Goal: Task Accomplishment & Management: Use online tool/utility

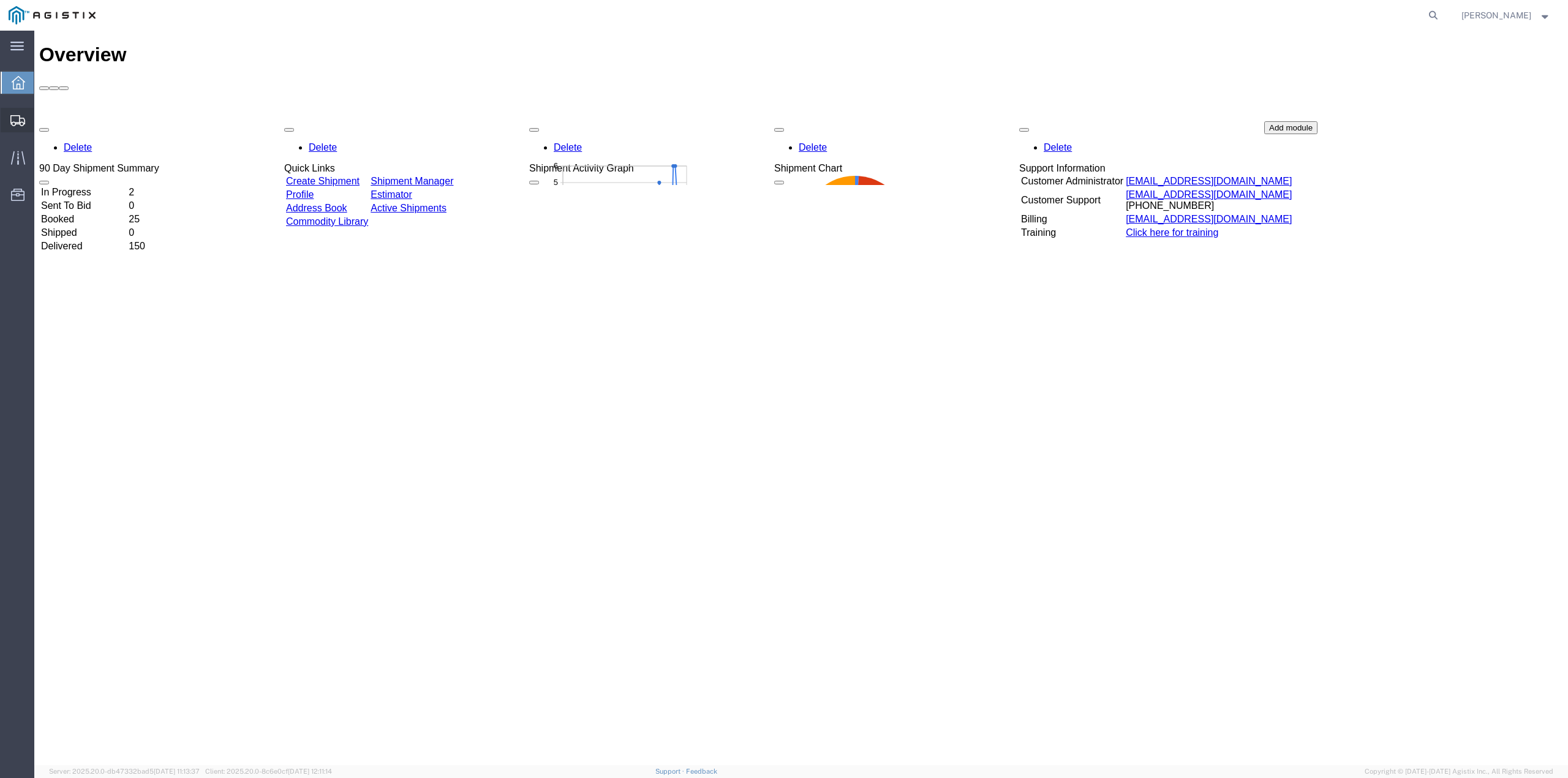
click at [0, 0] on span "Create from Template" at bounding box center [0, 0] width 0 height 0
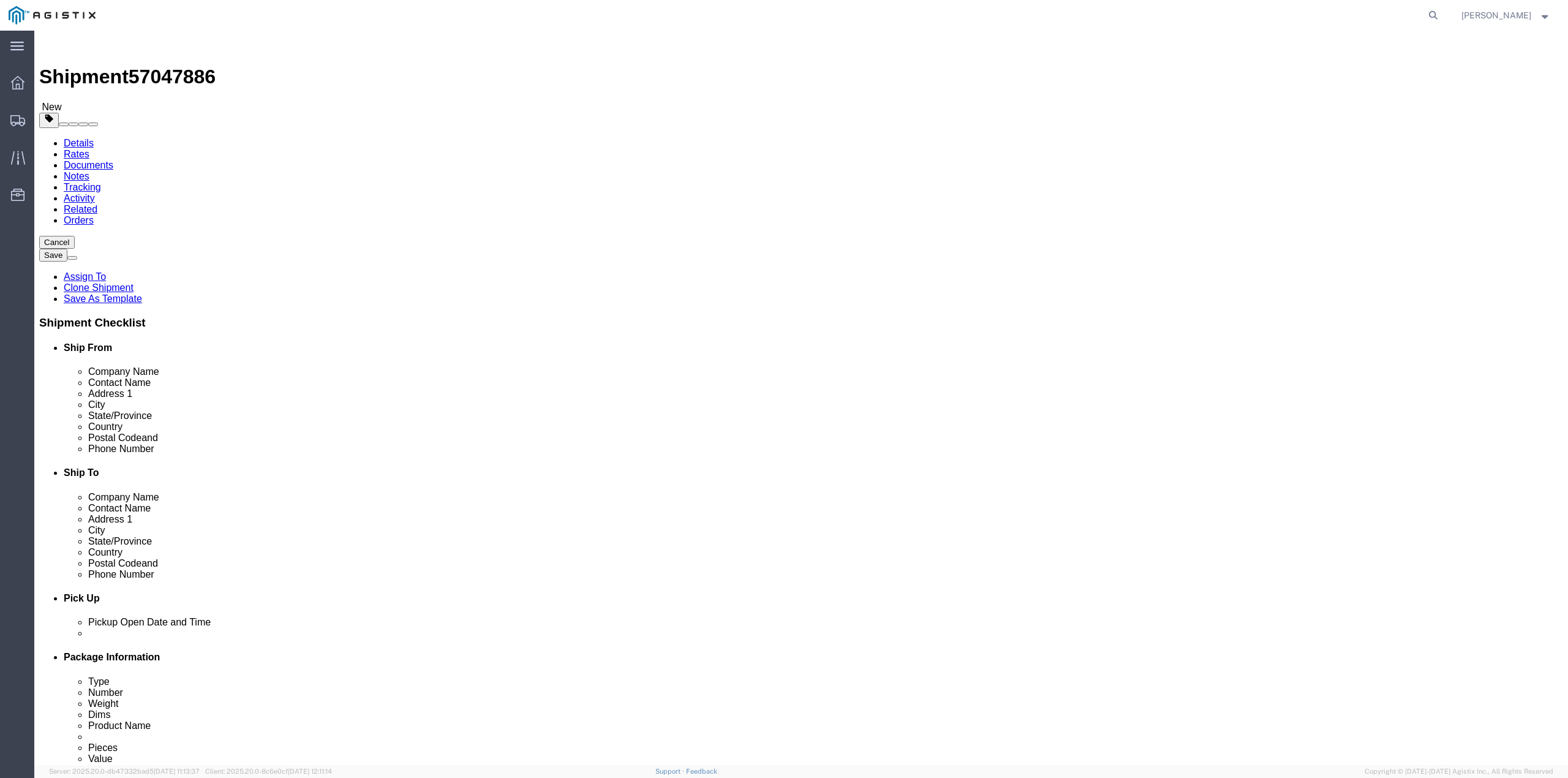
select select
select select "65511"
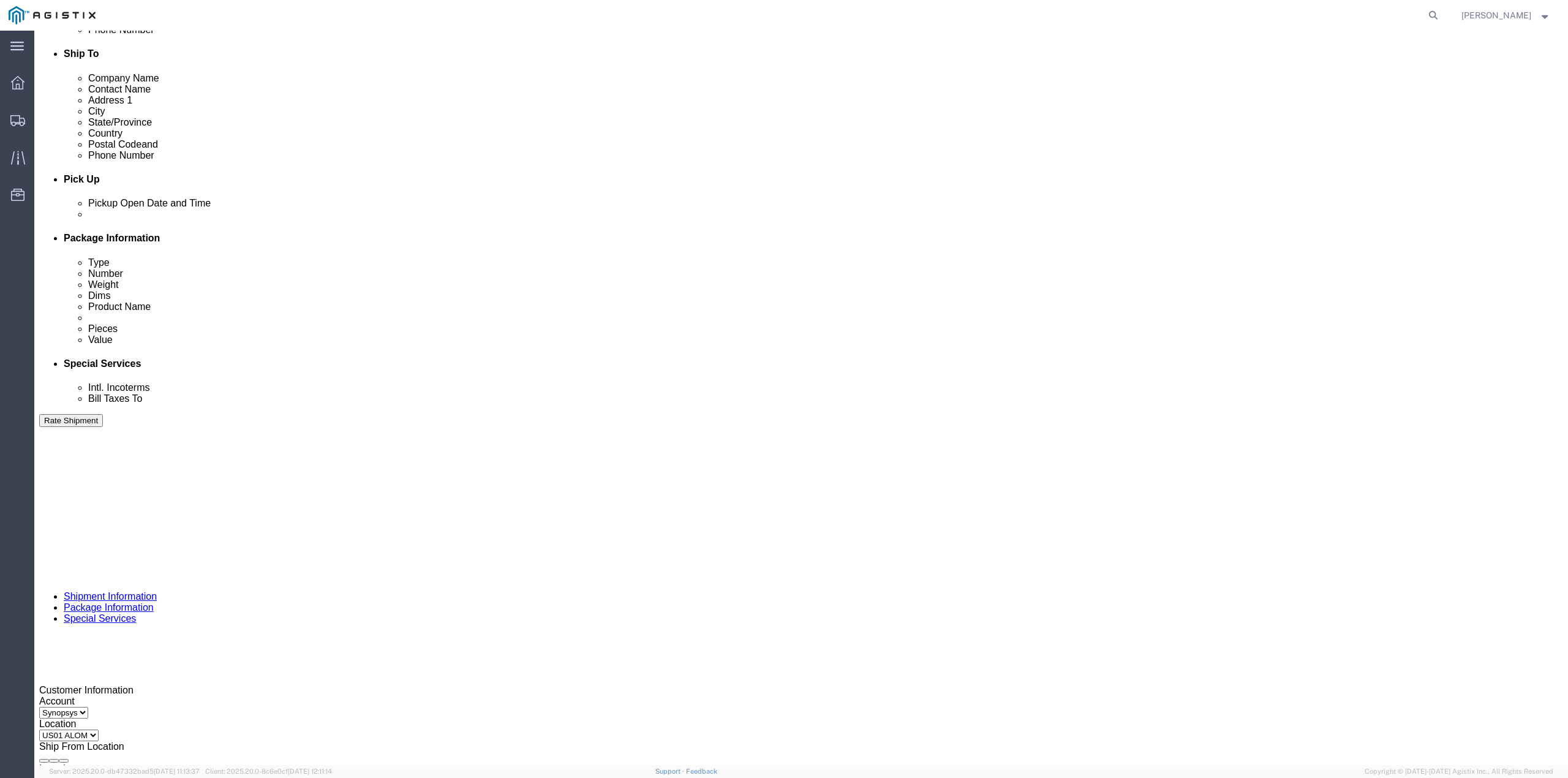
scroll to position [422, 0]
click icon "button"
click button "Add reference"
click div "[DATE] 11:47 PM"
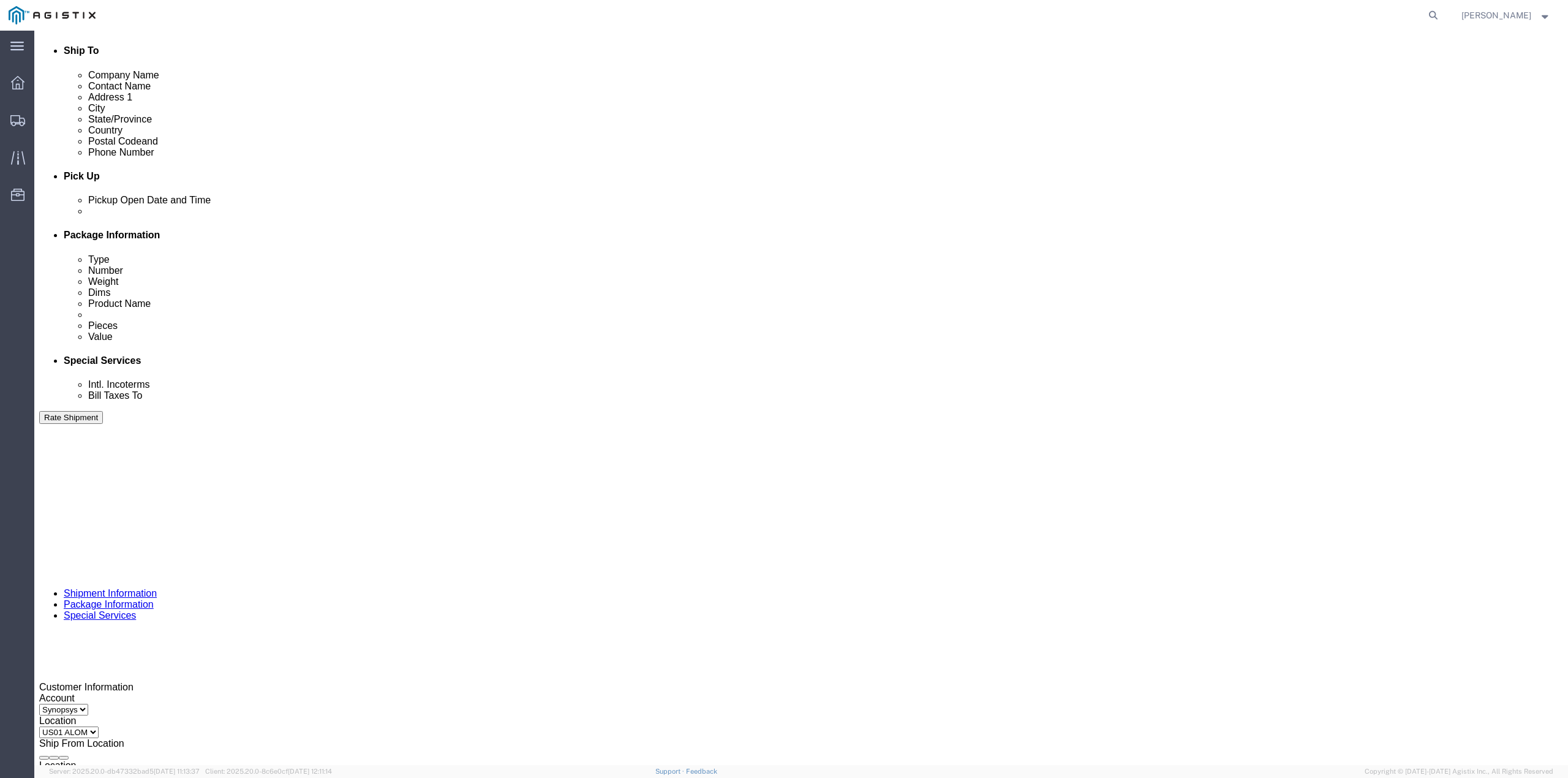
click div "[DATE] 11:47 PM"
click icon
click div "[DATE] 11:47 PM"
click input "11:47 PM"
type input "2:15 PM"
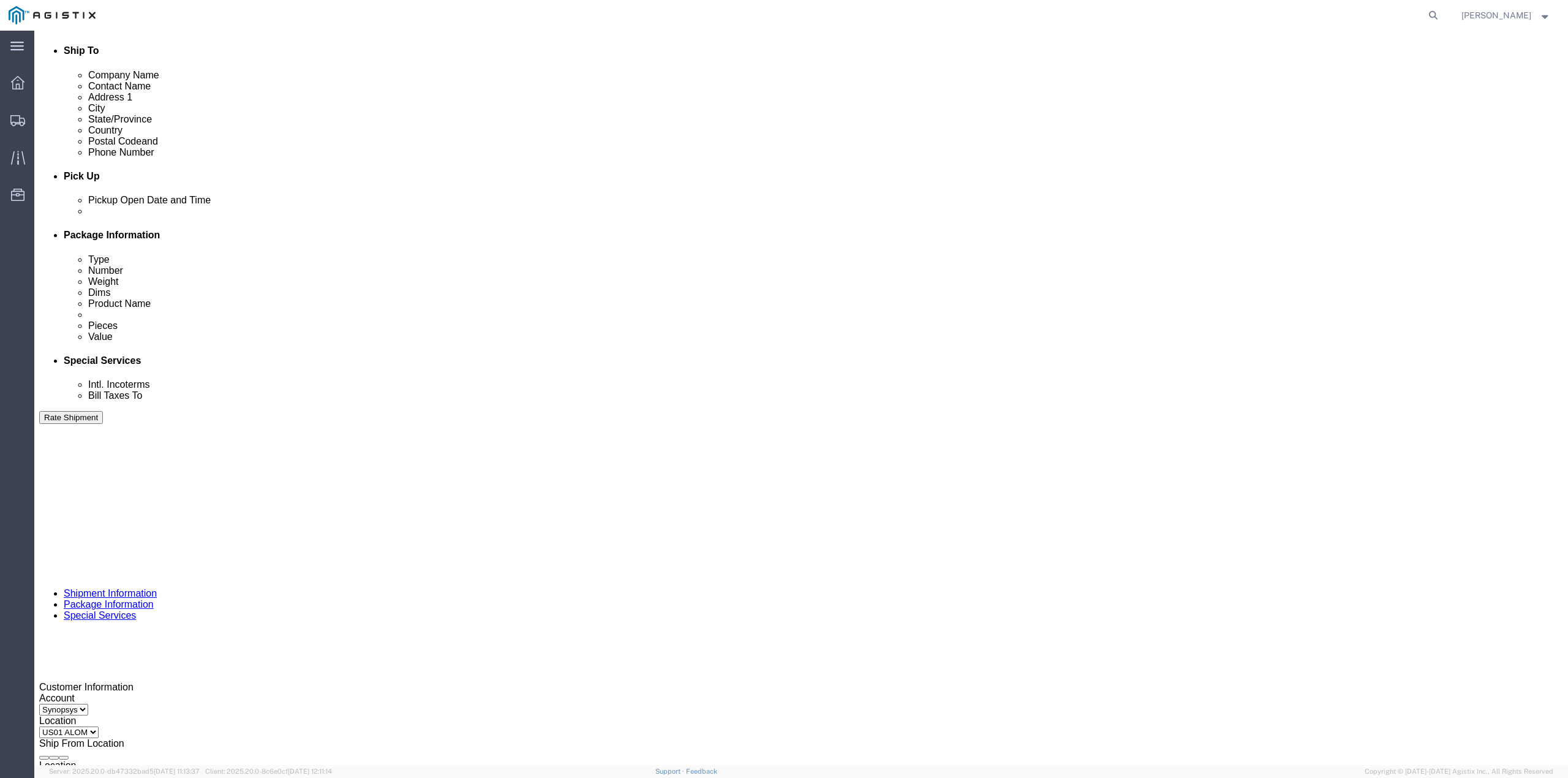
click button "Apply"
click div "[DATE] 3:15 PM"
type input "2:30 PM"
click button "Apply"
click div
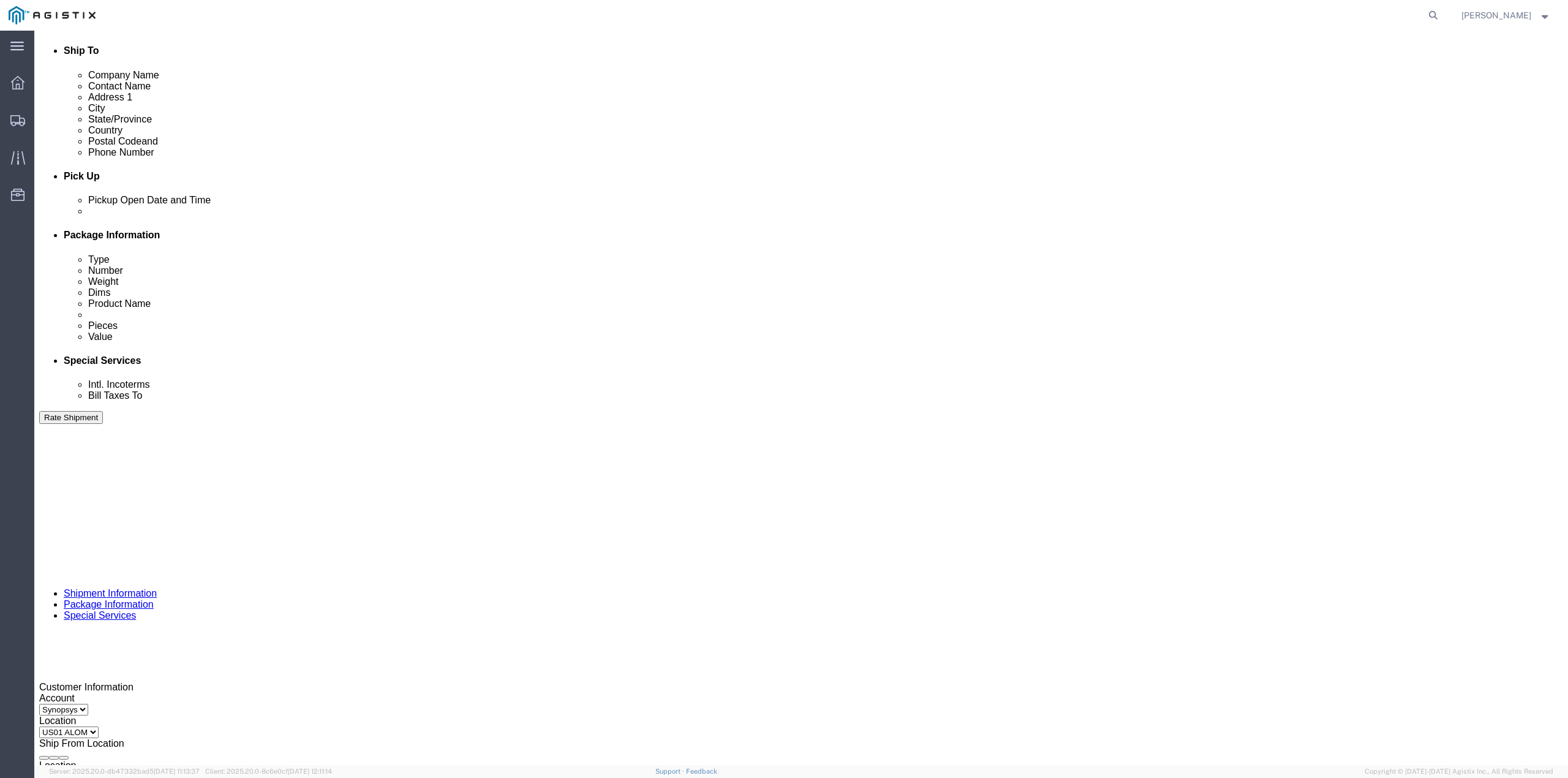
click input "4:15 PM"
click input "2:15 PM"
type input "2:45 PM"
click button "Apply"
click div
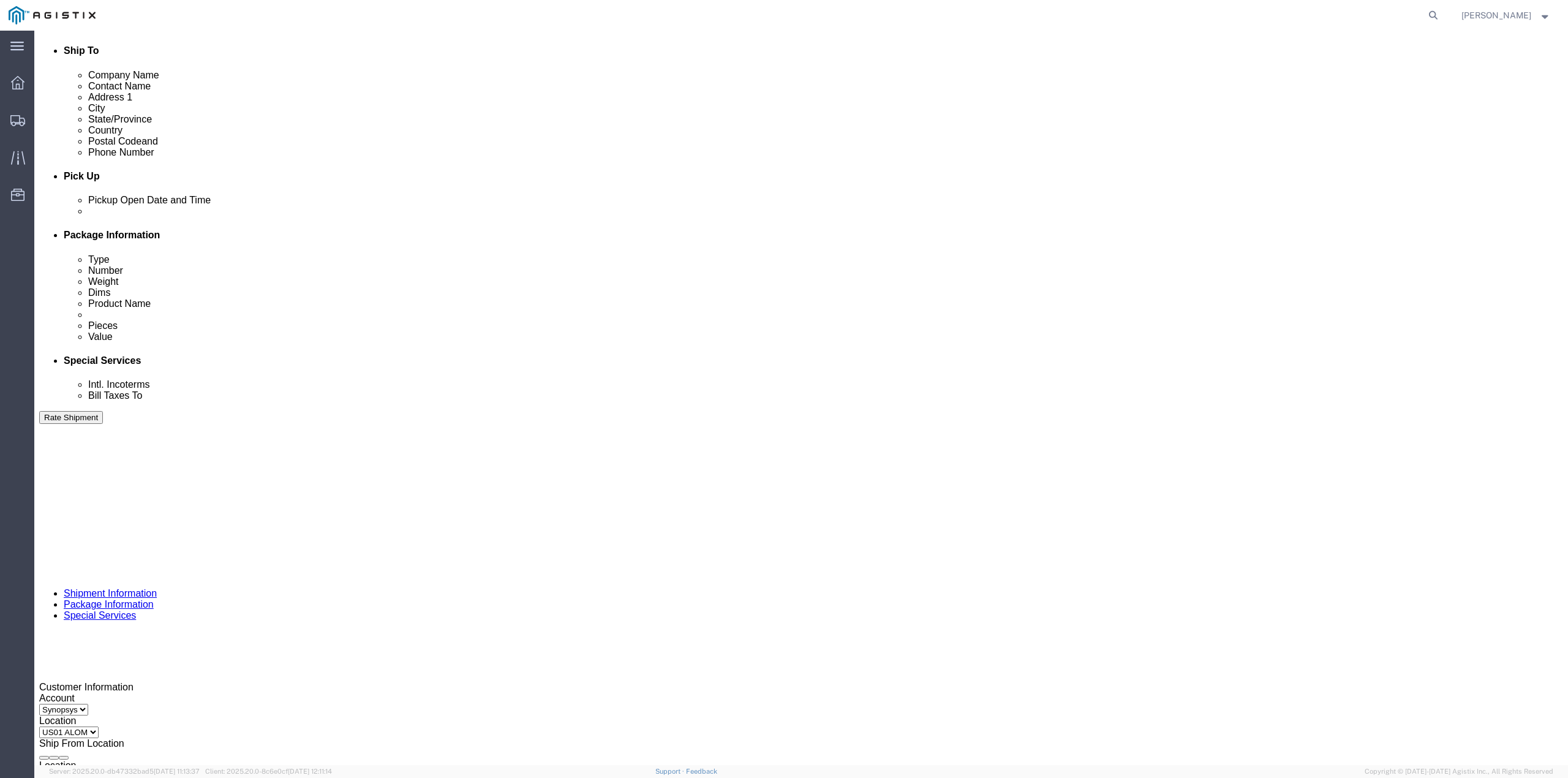
type input "4:00 PM"
click button "Apply"
drag, startPoint x: 623, startPoint y: 435, endPoint x: 598, endPoint y: 446, distance: 27.3
click select "Select Account Type Activity ID Airline Appointment Number ASN Batch Request # …"
select select "SERLNUM"
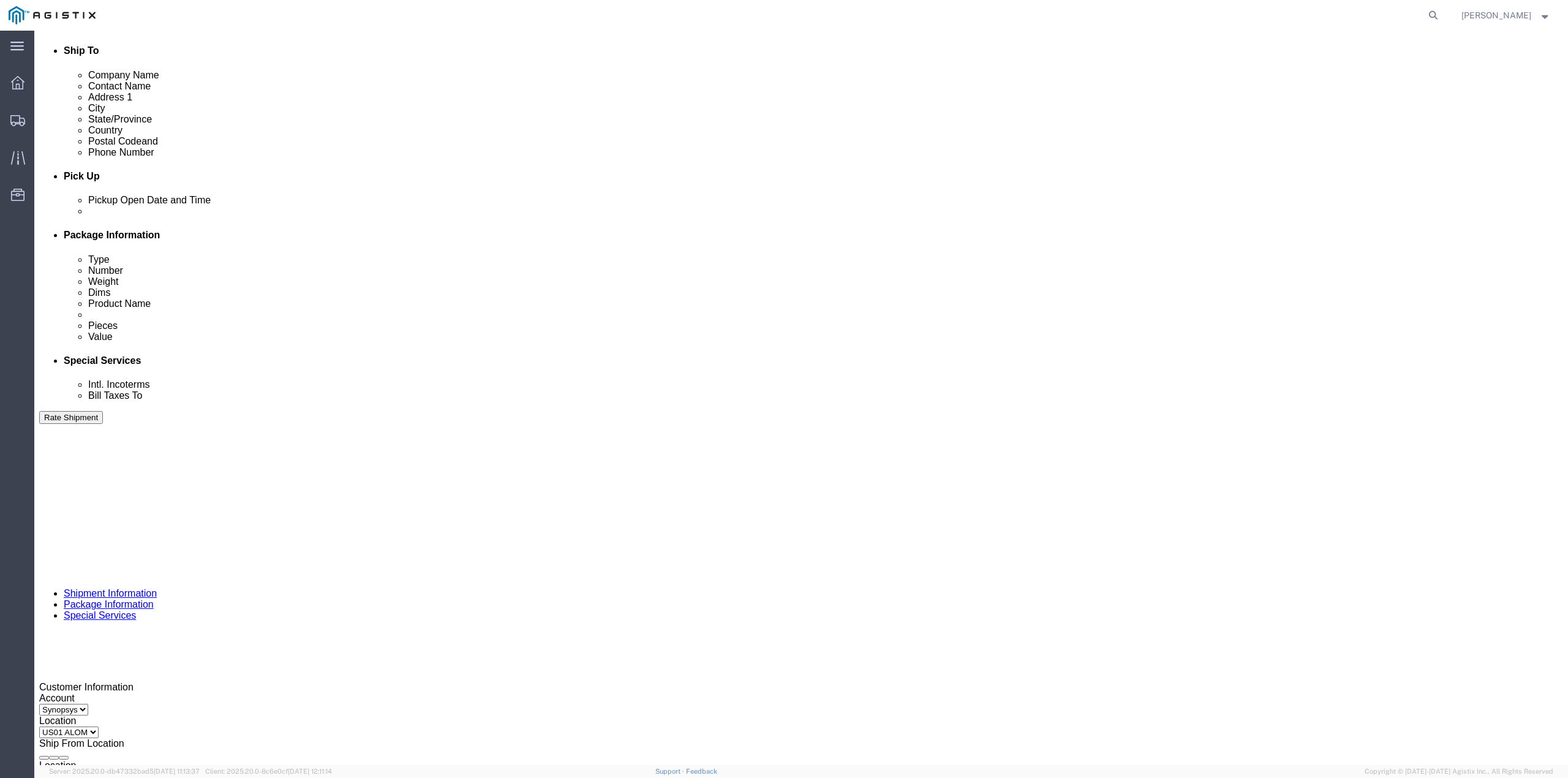
click select "Select Account Type Activity ID Airline Appointment Number ASN Batch Request # …"
click input "text"
paste input "C076845"
type input "C076845"
click button "Continue"
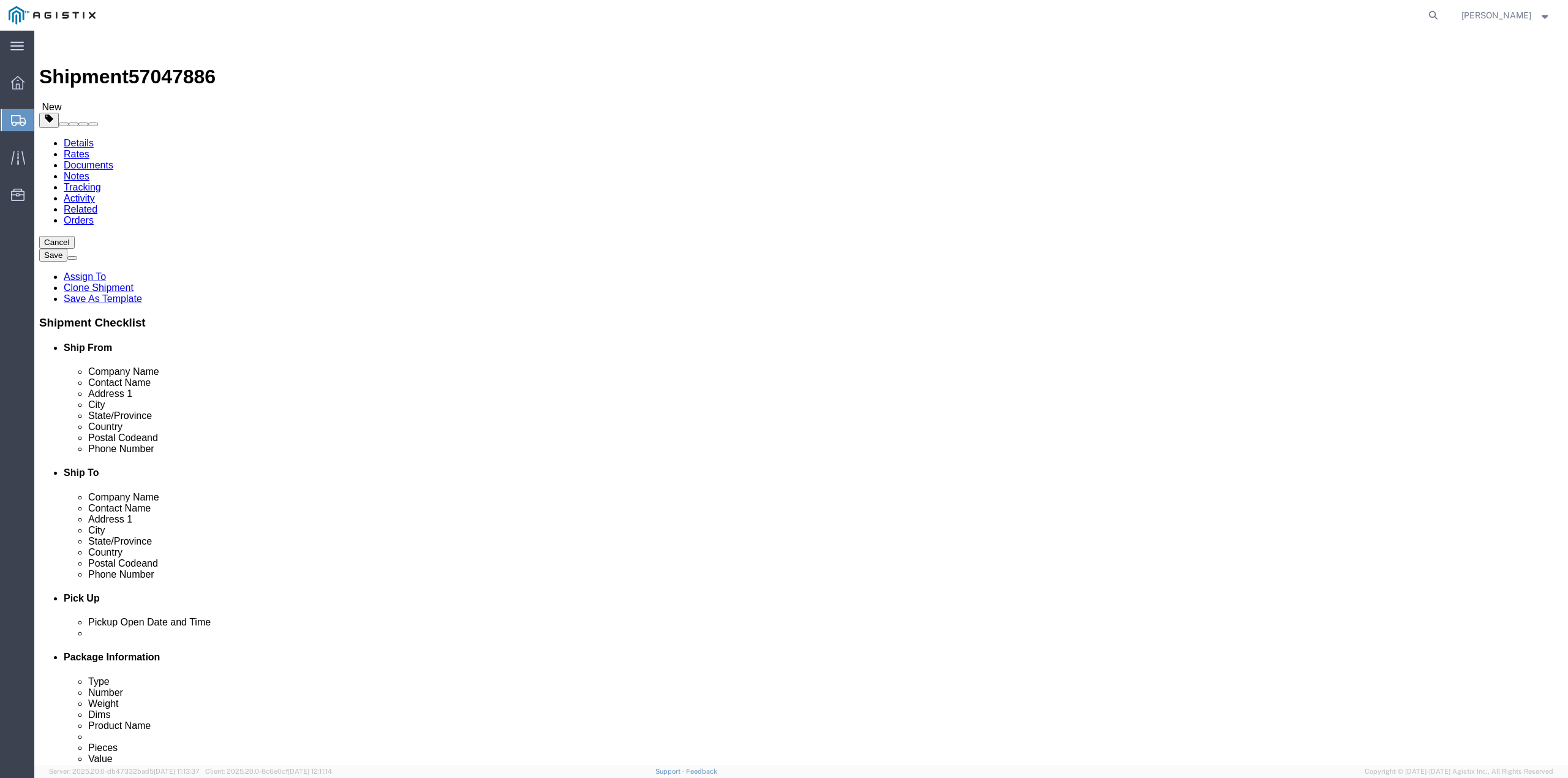
click dd "1.00 Each"
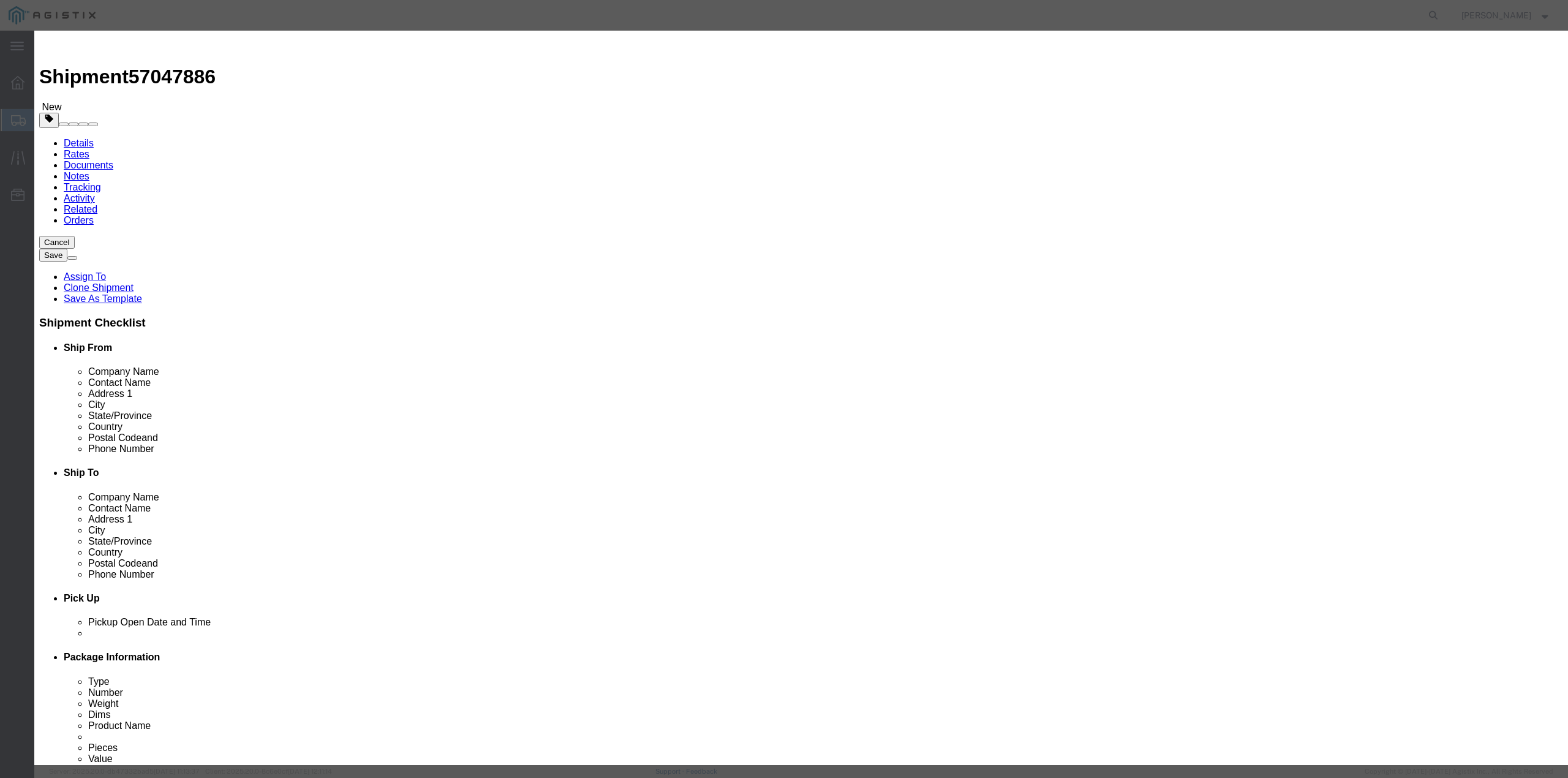
drag, startPoint x: 702, startPoint y: 295, endPoint x: 657, endPoint y: 296, distance: 45.0
click textarea "B12 SH100004916, S/N: C057991"
paste textarea "76845"
type textarea "B12 SH100004916, S/N: C076845"
drag, startPoint x: 934, startPoint y: 178, endPoint x: 884, endPoint y: 182, distance: 50.2
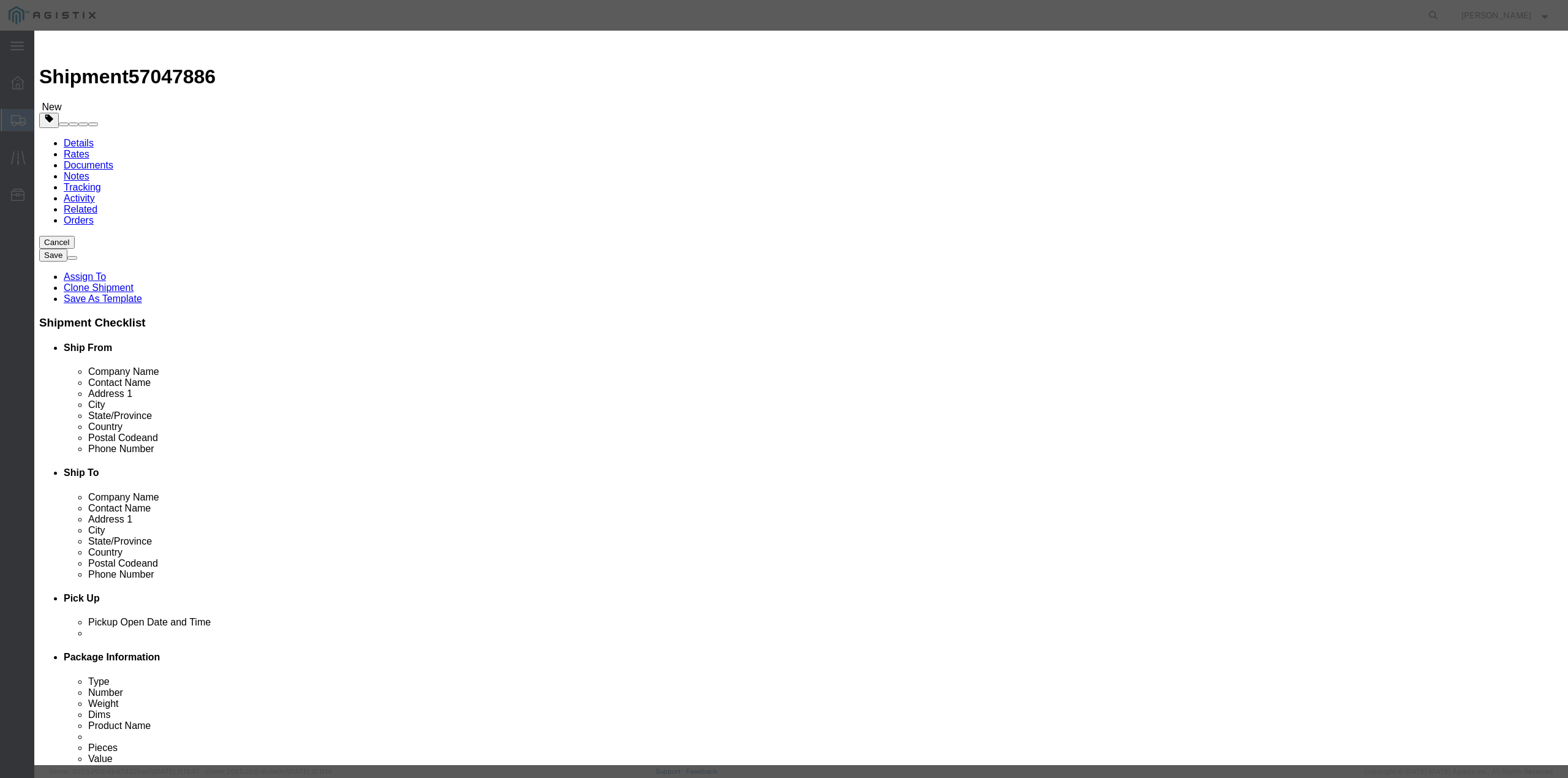
click div "C057991"
paste input "76845"
type input "C076845"
click textarea "B12 - SH100004916"
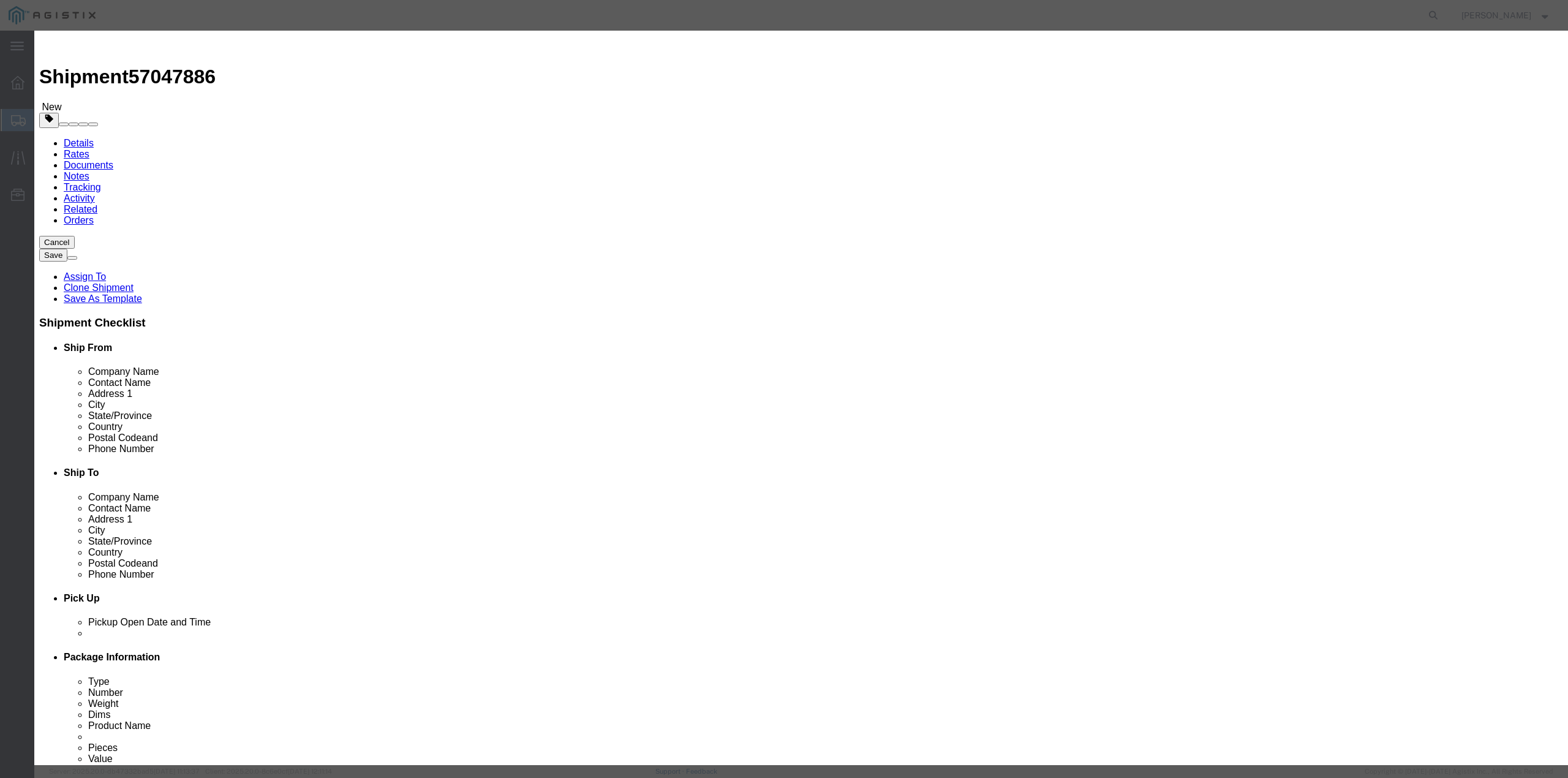
paste textarea "PO# 3000021380"
drag, startPoint x: 1015, startPoint y: 93, endPoint x: 995, endPoint y: 97, distance: 20.4
click textarea "B12 - SH100004916"
type textarea "B12 - SH100004916, PO# 3000021380"
click button "Save & Close"
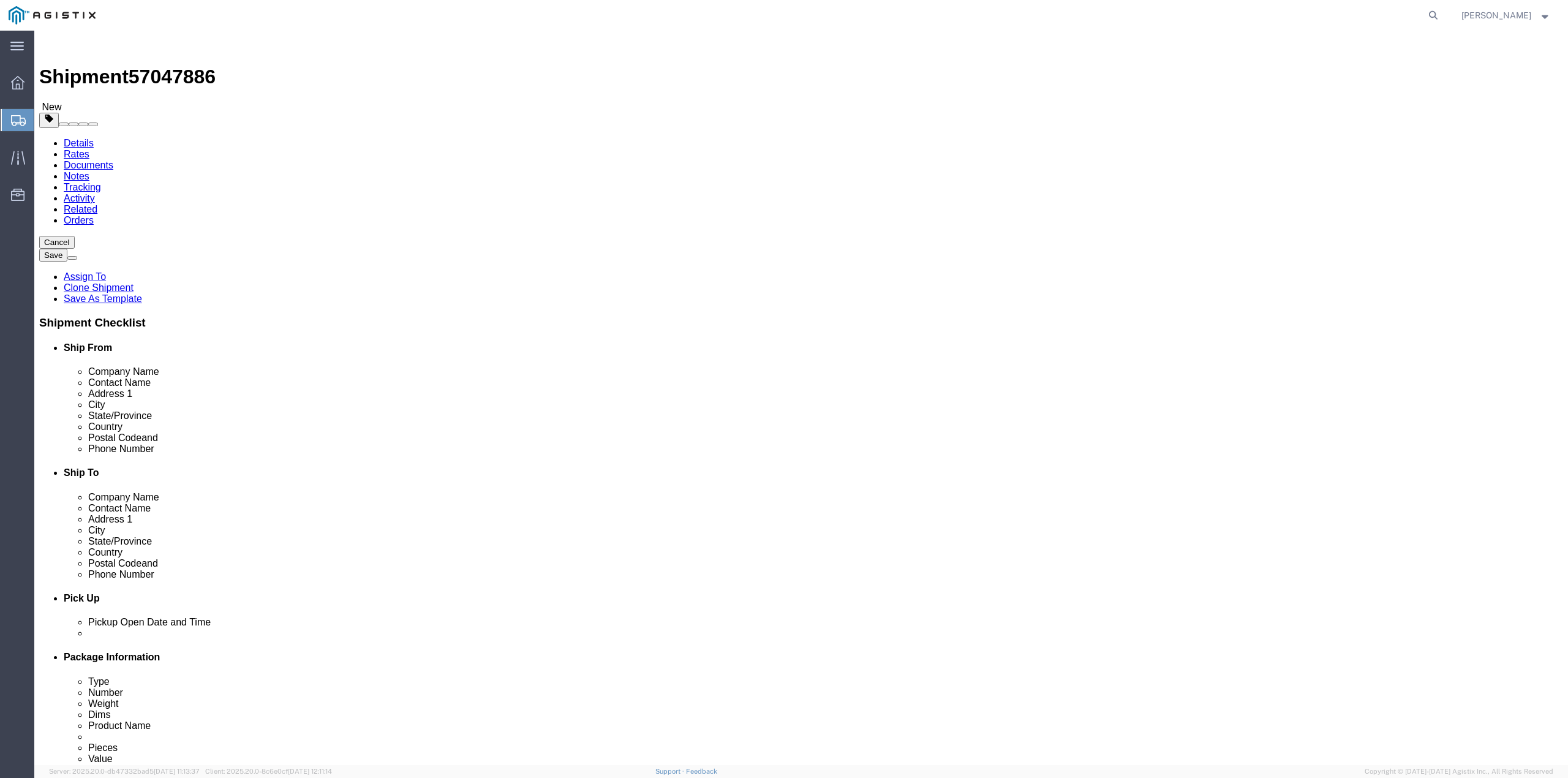
click link "Details"
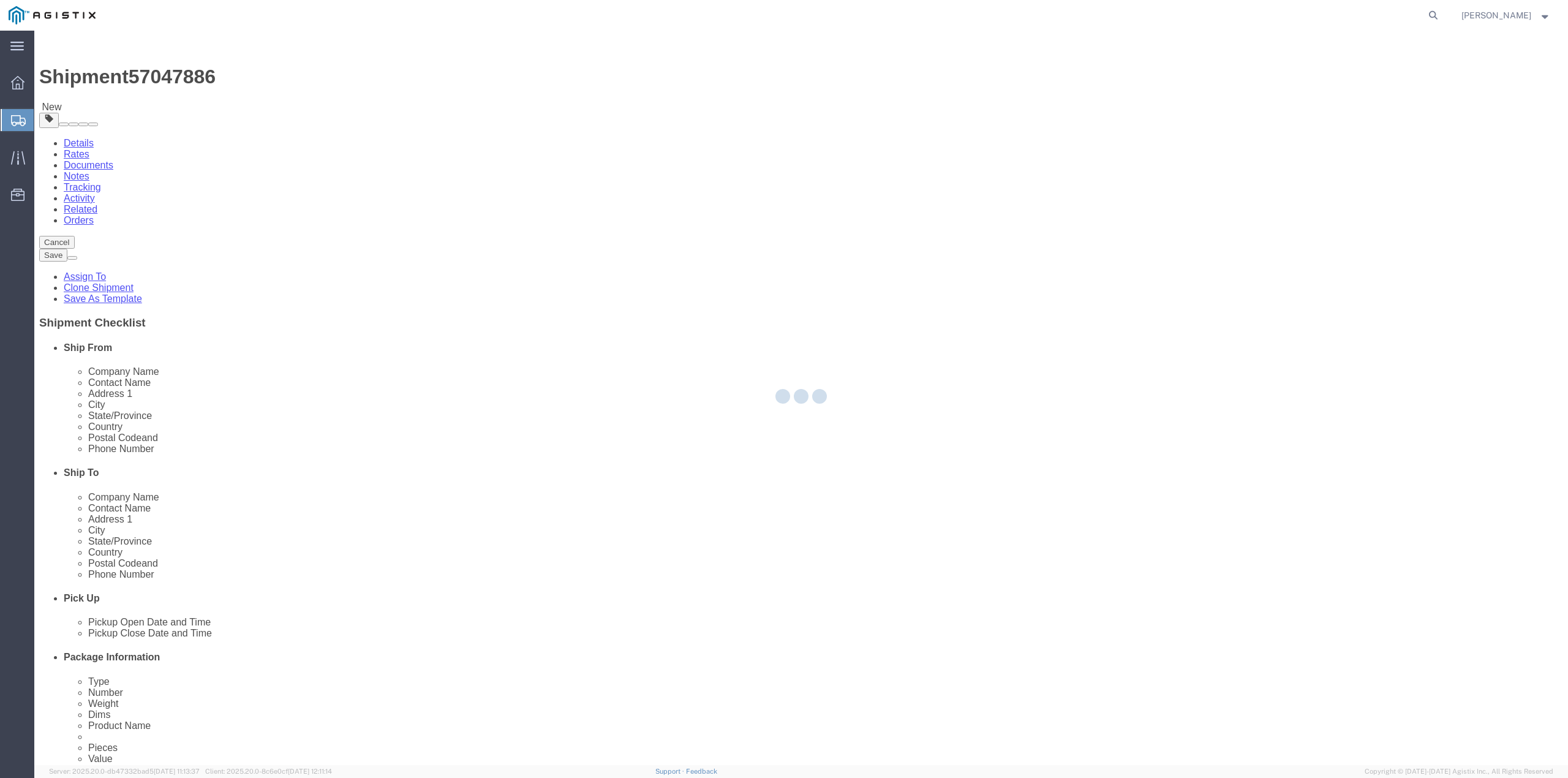
select select "65511"
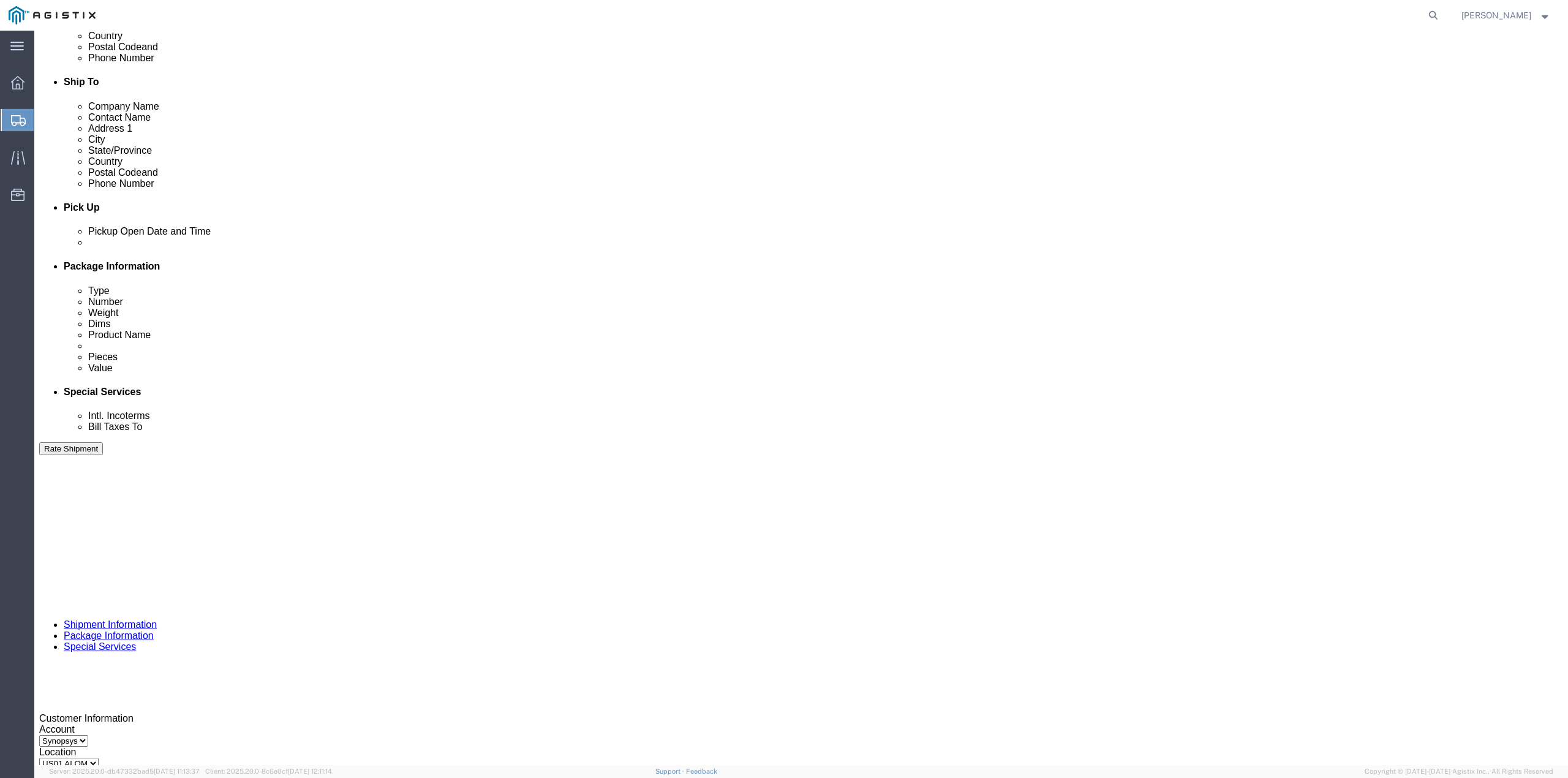
scroll to position [422, 0]
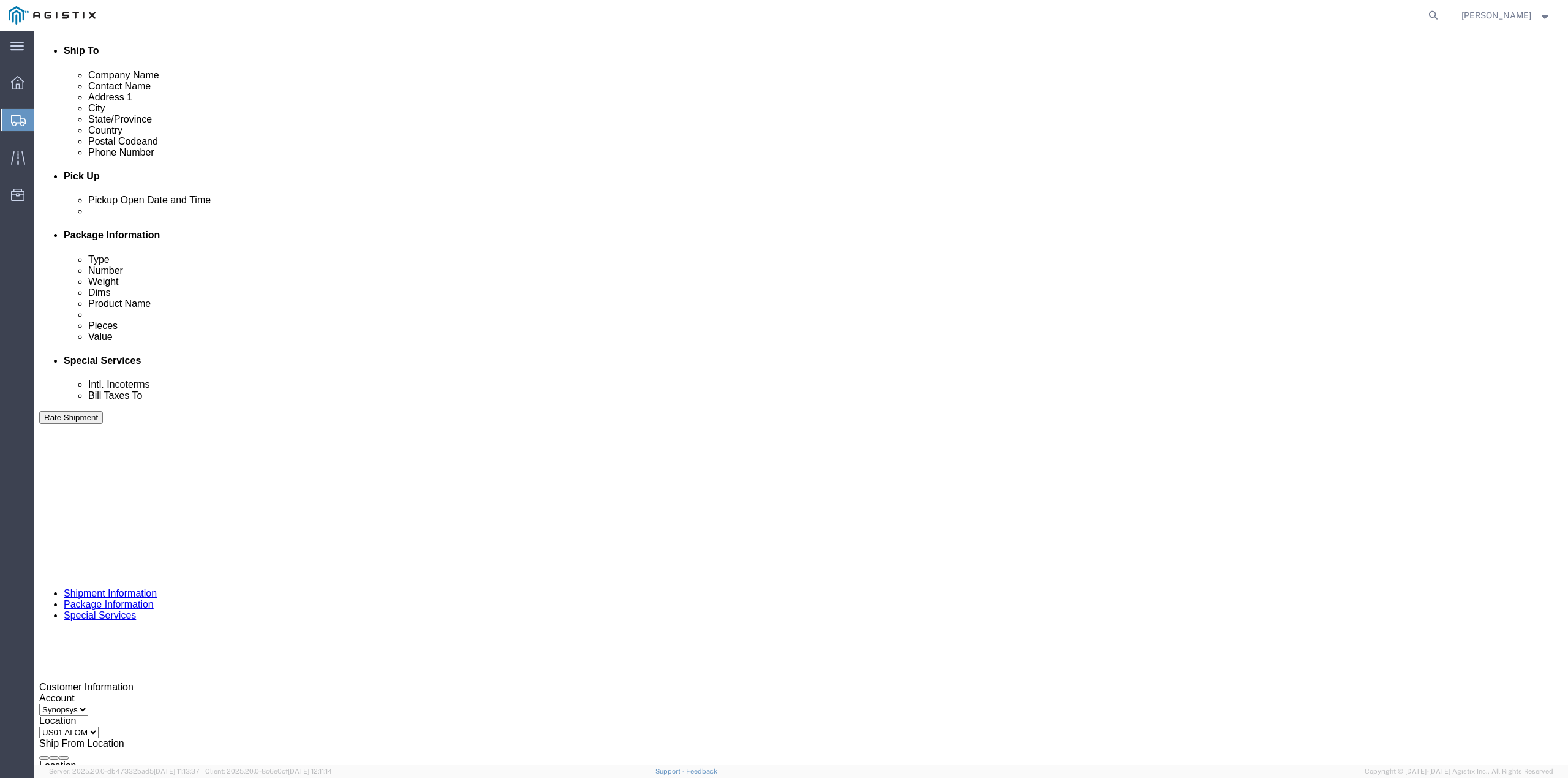
click button "Rate Shipment"
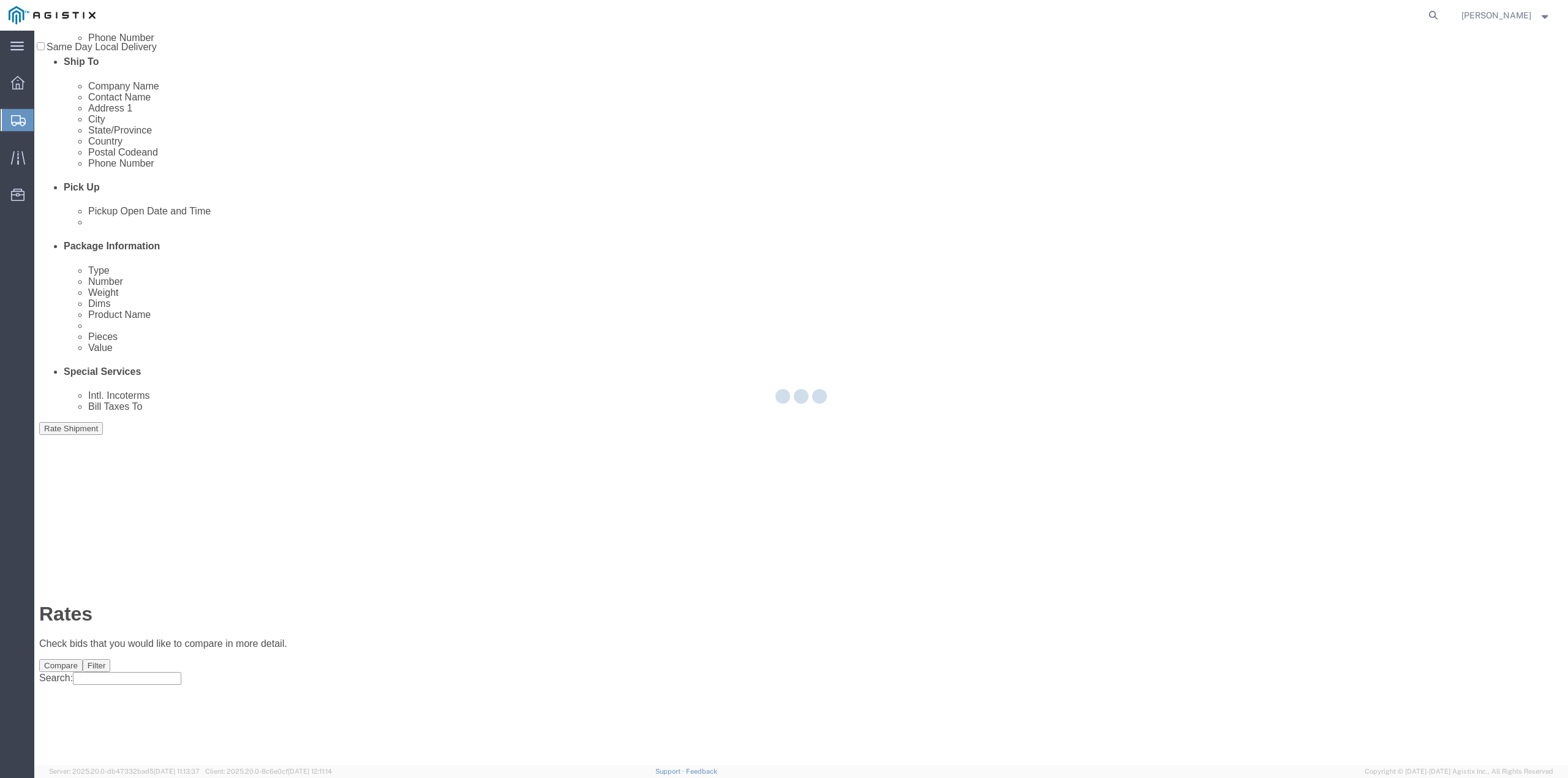
scroll to position [0, 0]
